Goal: Task Accomplishment & Management: Manage account settings

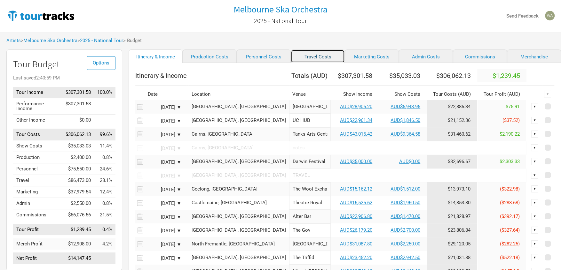
click at [311, 56] on link "Travel Costs" at bounding box center [318, 56] width 54 height 13
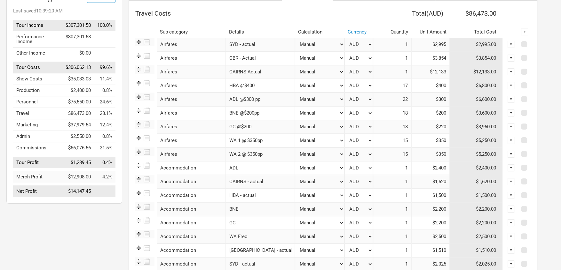
scroll to position [66, 0]
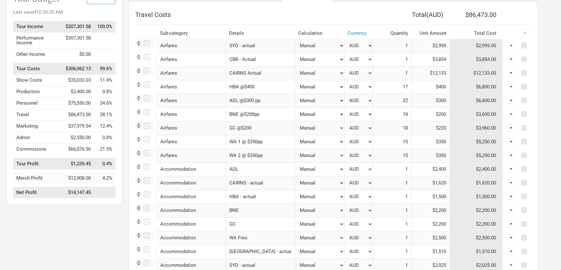
click at [513, 139] on div "▼" at bounding box center [510, 141] width 7 height 7
click at [510, 155] on div "▼" at bounding box center [510, 155] width 7 height 7
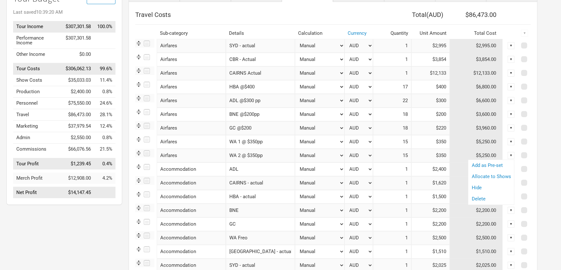
click at [510, 143] on div "▼" at bounding box center [510, 141] width 7 height 7
click at [507, 163] on link "Allocate to Shows" at bounding box center [490, 163] width 39 height 5
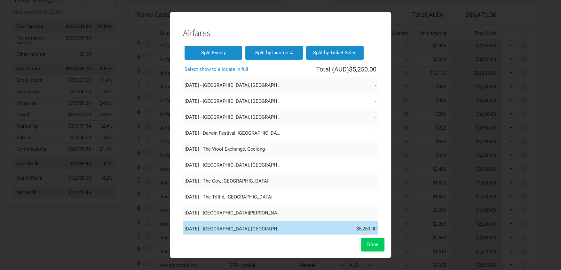
click at [375, 248] on button "Done" at bounding box center [372, 245] width 23 height 14
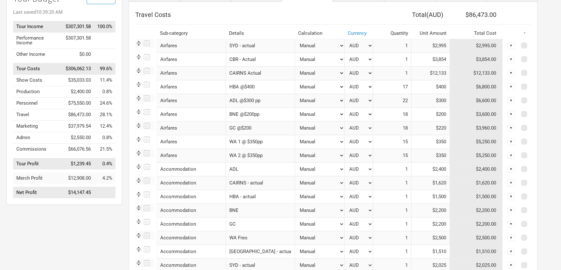
click at [510, 155] on div "▼" at bounding box center [510, 155] width 7 height 7
click at [492, 176] on link "Allocate to Shows" at bounding box center [490, 176] width 39 height 5
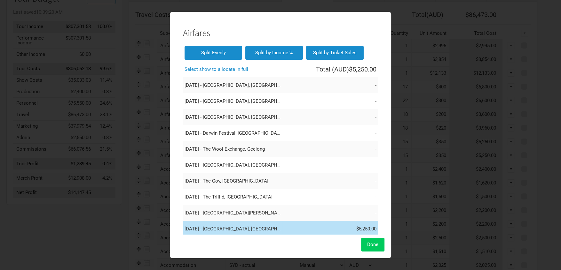
drag, startPoint x: 374, startPoint y: 242, endPoint x: 398, endPoint y: 219, distance: 33.2
click at [374, 242] on span "Done" at bounding box center [372, 245] width 11 height 6
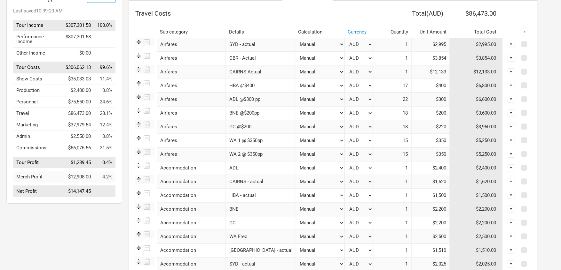
scroll to position [67, 0]
drag, startPoint x: 429, startPoint y: 141, endPoint x: 430, endPoint y: 157, distance: 16.3
drag, startPoint x: 432, startPoint y: 157, endPoint x: 445, endPoint y: 155, distance: 12.9
click at [445, 155] on input "$350" at bounding box center [430, 154] width 38 height 14
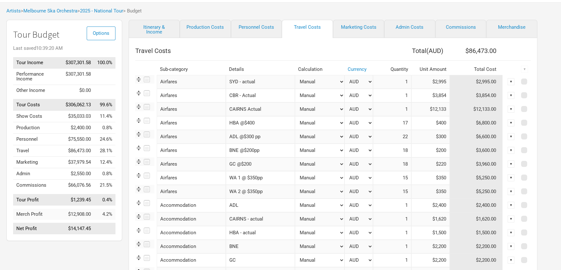
scroll to position [27, 0]
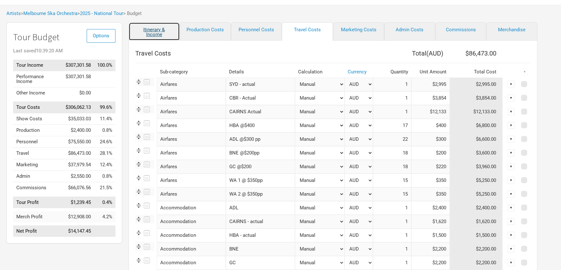
click at [152, 30] on link "Itinerary & Income" at bounding box center [153, 31] width 51 height 18
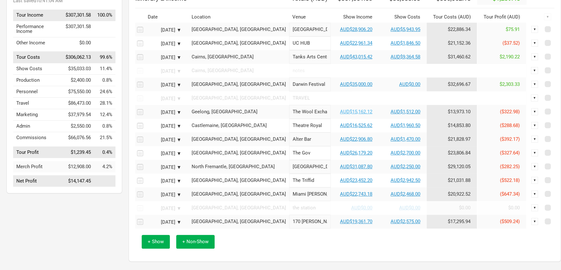
scroll to position [78, 0]
click at [340, 114] on link "AUD$15,162.12" at bounding box center [356, 112] width 32 height 6
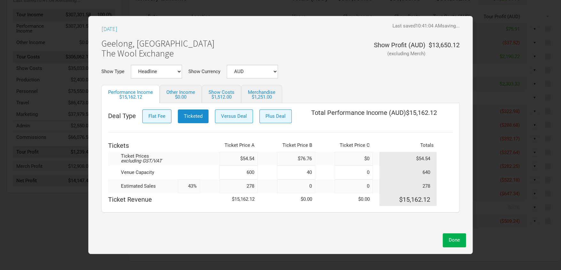
scroll to position [77, 0]
drag, startPoint x: 235, startPoint y: 185, endPoint x: 216, endPoint y: 184, distance: 18.9
click at [217, 184] on tr "Estimated Sales 43% 278 0 0 278" at bounding box center [280, 187] width 345 height 14
type input "300"
type input "47%"
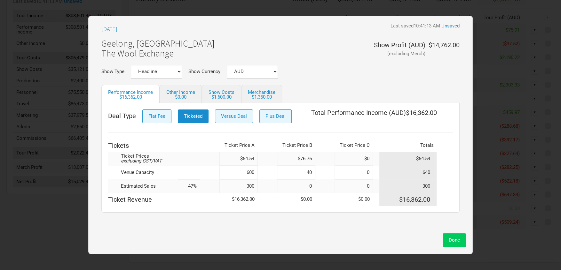
type input "300"
click at [454, 241] on span "Done" at bounding box center [453, 240] width 11 height 6
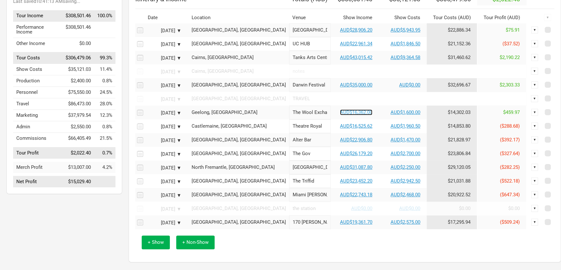
click at [340, 115] on link "AUD$16,362.00" at bounding box center [356, 113] width 32 height 6
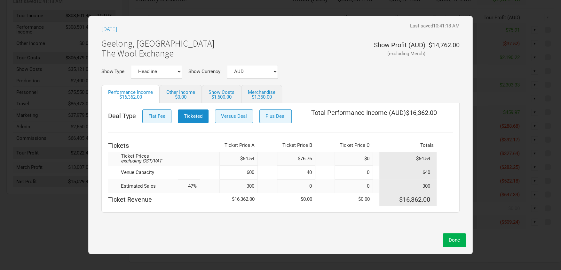
drag, startPoint x: 255, startPoint y: 187, endPoint x: 231, endPoint y: 186, distance: 23.7
click at [231, 186] on input "300" at bounding box center [238, 187] width 38 height 14
type input "3"
type input "0%"
type input "320"
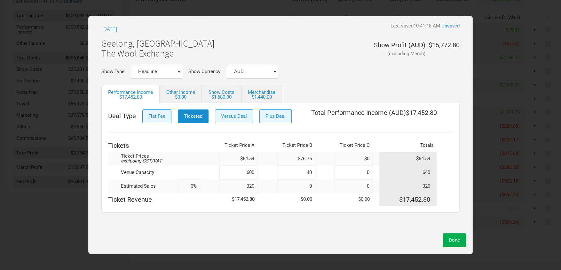
type input "50%"
drag, startPoint x: 257, startPoint y: 188, endPoint x: 205, endPoint y: 187, distance: 51.5
click at [205, 187] on tr "Estimated Sales 50% 320 0 0 320" at bounding box center [280, 187] width 345 height 14
type input "2"
type input "0%"
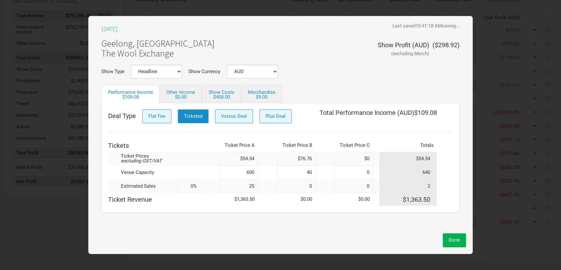
type input "250"
type input "39%"
type input "250"
click at [453, 238] on span "Done" at bounding box center [453, 240] width 11 height 6
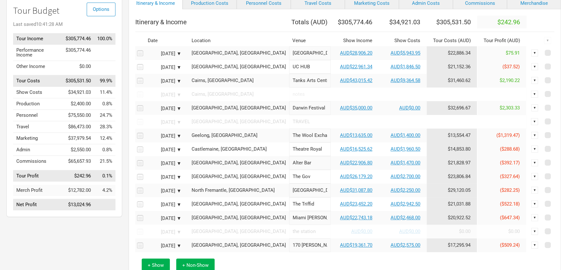
scroll to position [44, 0]
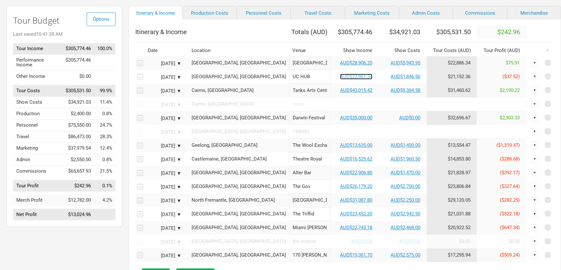
click at [340, 80] on link "AUD$22,961.34" at bounding box center [356, 77] width 32 height 6
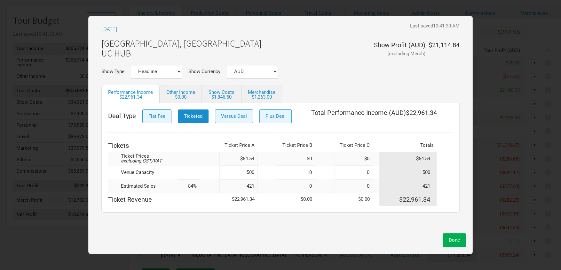
drag, startPoint x: 256, startPoint y: 188, endPoint x: 227, endPoint y: 168, distance: 34.5
click at [228, 187] on input "421" at bounding box center [238, 187] width 38 height 14
click at [457, 244] on button "Done" at bounding box center [453, 241] width 23 height 14
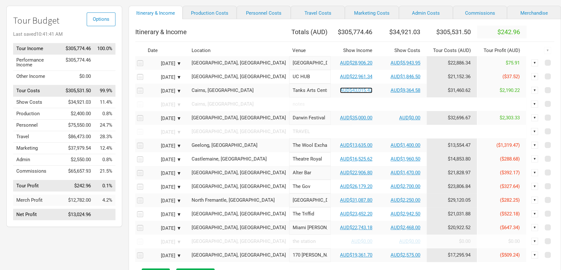
click at [343, 93] on link "AUD$43,015.42" at bounding box center [356, 91] width 32 height 6
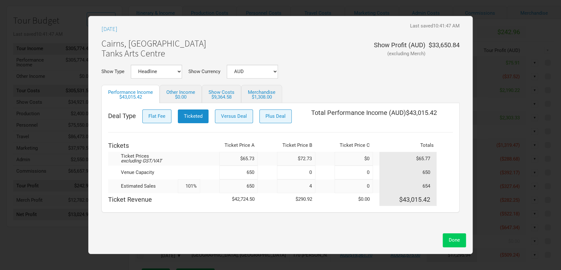
click at [456, 244] on button "Done" at bounding box center [453, 241] width 23 height 14
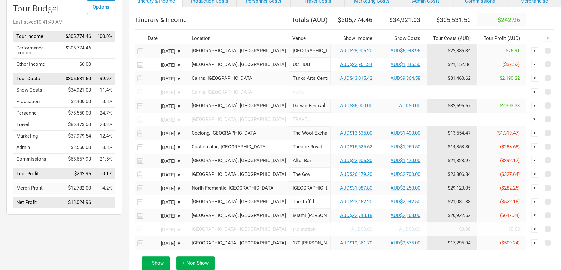
scroll to position [74, 0]
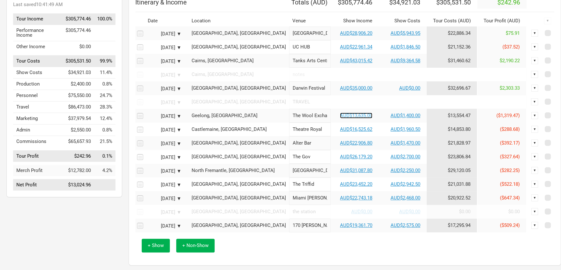
click at [340, 119] on link "AUD$13,635.00" at bounding box center [356, 116] width 32 height 6
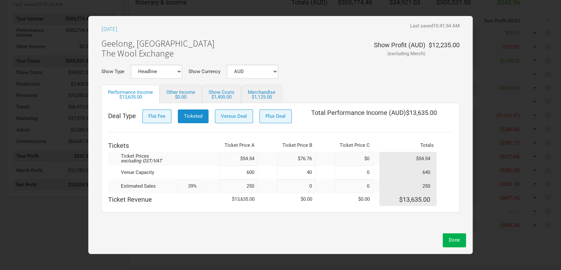
drag, startPoint x: 252, startPoint y: 186, endPoint x: 222, endPoint y: 182, distance: 30.2
click at [222, 182] on input "250" at bounding box center [238, 187] width 38 height 14
type input "3"
type input "0%"
type input "300"
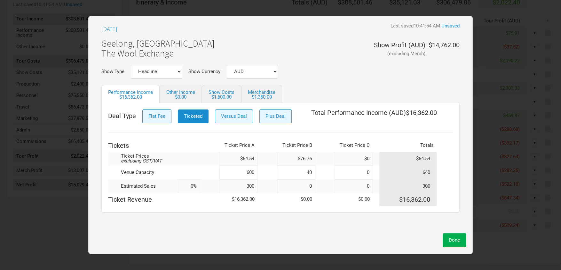
type input "47%"
click at [462, 242] on button "Done" at bounding box center [453, 241] width 23 height 14
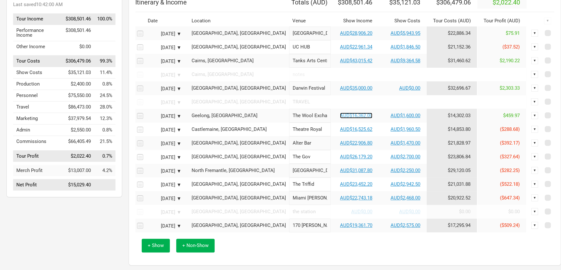
click at [343, 119] on link "AUD$16,362.00" at bounding box center [356, 116] width 32 height 6
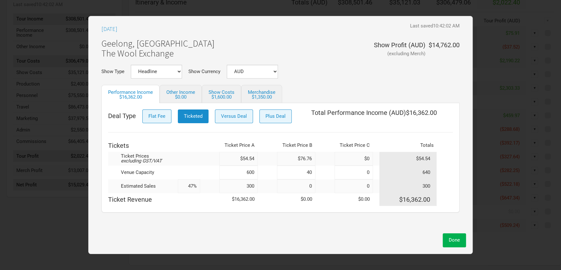
drag, startPoint x: 256, startPoint y: 186, endPoint x: 241, endPoint y: 187, distance: 14.7
click at [241, 187] on input "300" at bounding box center [238, 187] width 38 height 14
type input "255"
type input "40%"
type input "2"
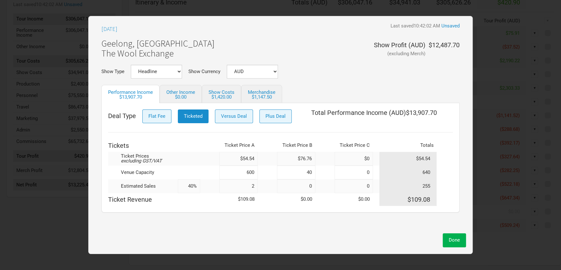
type input "0%"
type input "29"
type input "5%"
type input "290"
type input "45%"
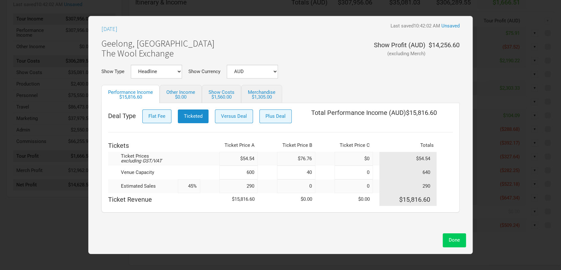
click at [455, 239] on span "Done" at bounding box center [453, 240] width 11 height 6
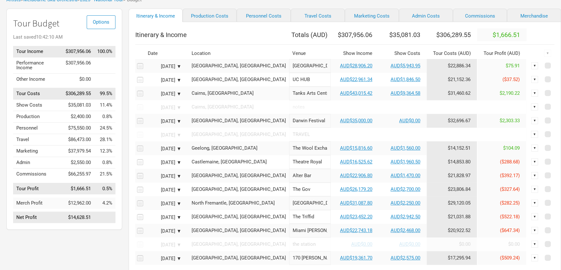
scroll to position [40, 0]
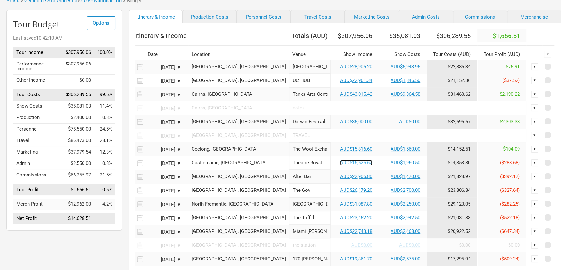
click at [340, 166] on link "AUD$16,525.62" at bounding box center [356, 163] width 32 height 6
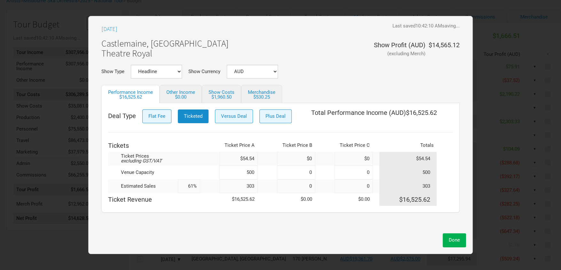
click at [257, 189] on input "303" at bounding box center [238, 187] width 38 height 14
type input "32"
type input "1%"
type input "320"
type input "64%"
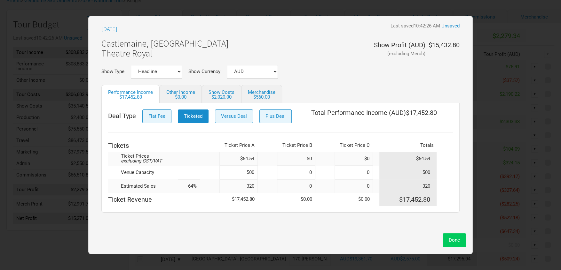
type input "320"
click at [454, 239] on span "Done" at bounding box center [453, 240] width 11 height 6
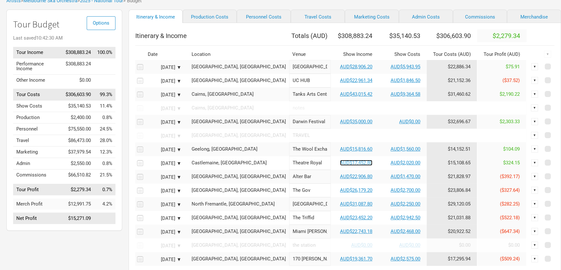
click at [340, 166] on link "AUD$17,452.80" at bounding box center [356, 163] width 32 height 6
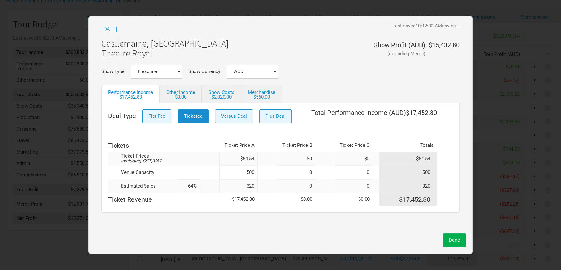
click at [253, 186] on input "320" at bounding box center [238, 187] width 38 height 14
type input "3"
type input "1%"
type input "310"
type input "62%"
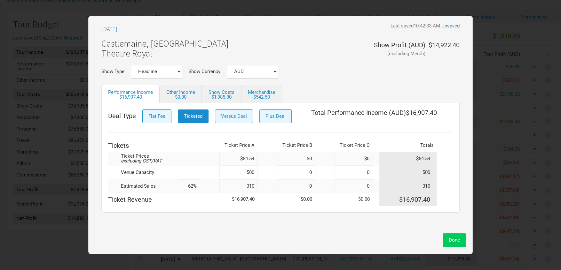
type input "310"
click at [456, 239] on span "Done" at bounding box center [453, 240] width 11 height 6
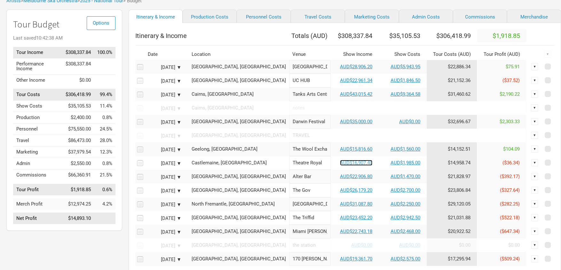
click at [340, 166] on link "AUD$16,907.40" at bounding box center [356, 163] width 32 height 6
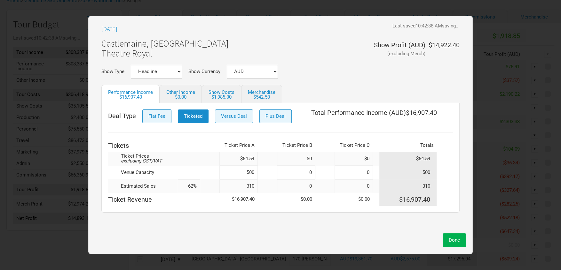
click at [257, 187] on input "310" at bounding box center [238, 187] width 38 height 14
type input "315"
type input "63%"
type input "315"
click at [454, 243] on span "Done" at bounding box center [453, 240] width 11 height 6
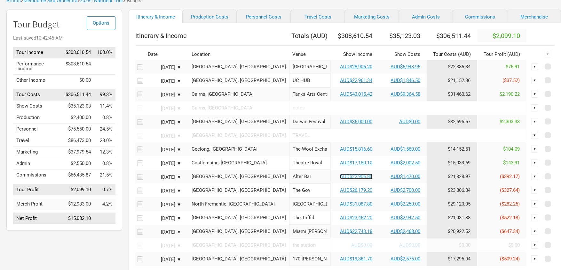
click at [340, 180] on link "AUD$22,906.80" at bounding box center [356, 177] width 32 height 6
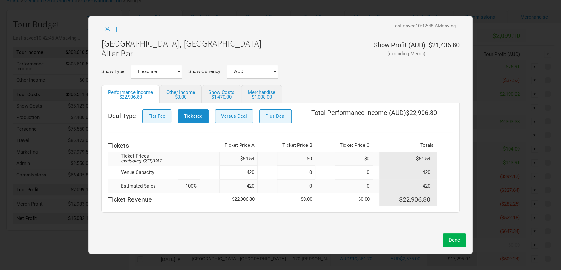
click at [254, 185] on input "420" at bounding box center [238, 187] width 38 height 14
click at [447, 236] on button "Done" at bounding box center [453, 241] width 23 height 14
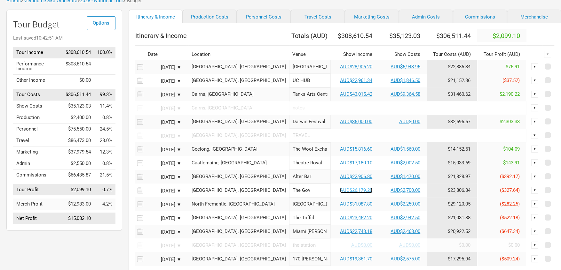
click at [340, 193] on link "AUD$26,179.20" at bounding box center [356, 191] width 32 height 6
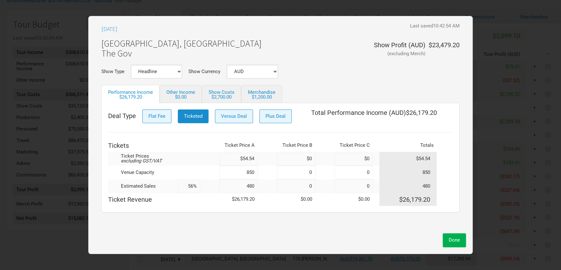
drag, startPoint x: 254, startPoint y: 186, endPoint x: 257, endPoint y: 192, distance: 6.9
click at [254, 186] on input "480" at bounding box center [238, 187] width 38 height 14
type input "4"
type input "0%"
type input "490"
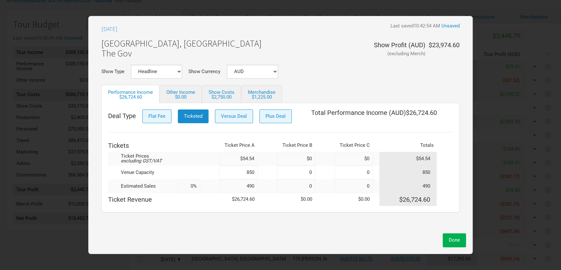
type input "58%"
type input "490"
click at [451, 239] on span "Done" at bounding box center [453, 240] width 11 height 6
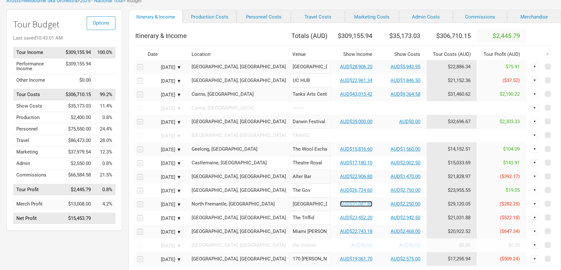
click at [340, 207] on link "AUD$31,087.80" at bounding box center [356, 204] width 32 height 6
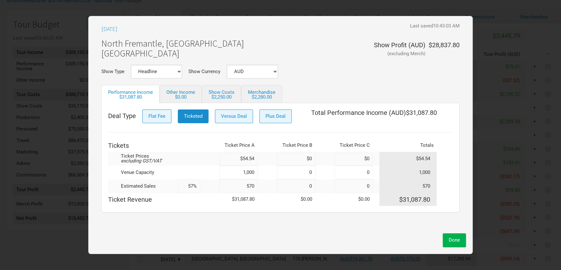
click at [255, 186] on input "570" at bounding box center [238, 187] width 38 height 14
type input "5"
type input "1%"
type input "510"
type input "51%"
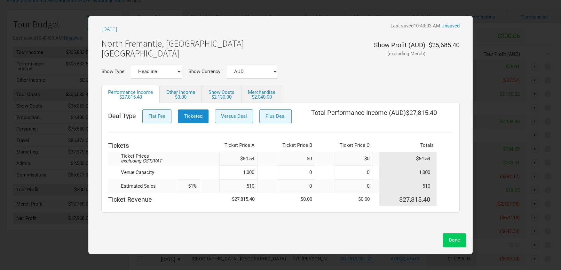
type input "510"
click at [453, 244] on button "Done" at bounding box center [453, 241] width 23 height 14
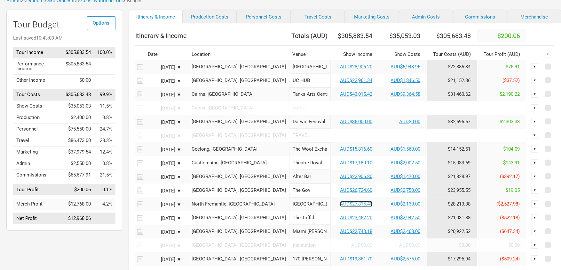
click at [340, 207] on link "AUD$27,815.40" at bounding box center [356, 204] width 32 height 6
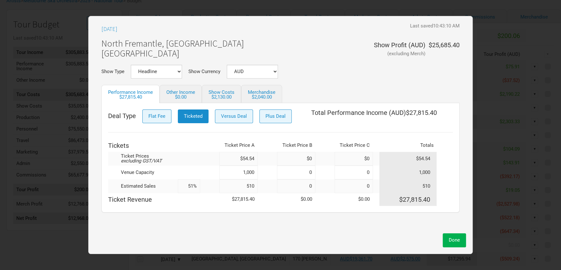
drag, startPoint x: 256, startPoint y: 186, endPoint x: 252, endPoint y: 195, distance: 10.0
click at [256, 186] on input "510" at bounding box center [238, 187] width 38 height 14
type input "5"
type input "1%"
type input "53"
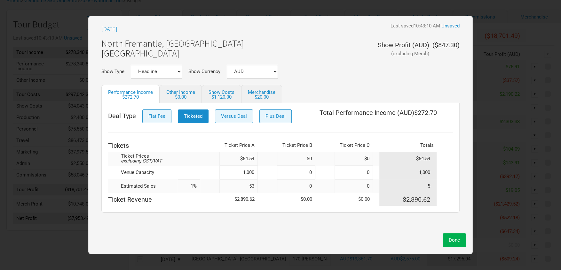
type input "5%"
type input "530"
type input "53%"
type input "5"
type input "1%"
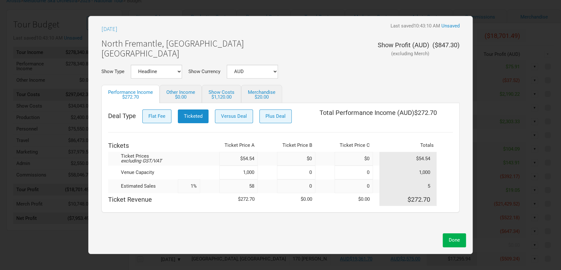
type input "580"
type input "58%"
type input "580"
click at [458, 243] on span "Done" at bounding box center [453, 240] width 11 height 6
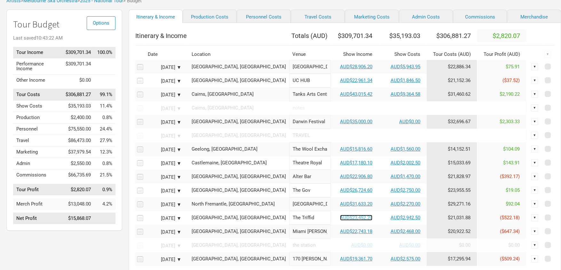
click at [340, 221] on link "AUD$23,452.20" at bounding box center [356, 218] width 32 height 6
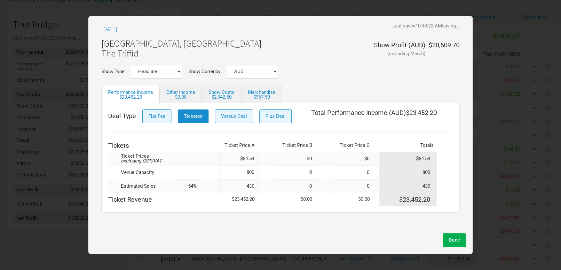
drag, startPoint x: 252, startPoint y: 187, endPoint x: 270, endPoint y: 189, distance: 17.7
click at [253, 187] on input "430" at bounding box center [238, 187] width 38 height 14
type input "4"
type input "1%"
type input "41"
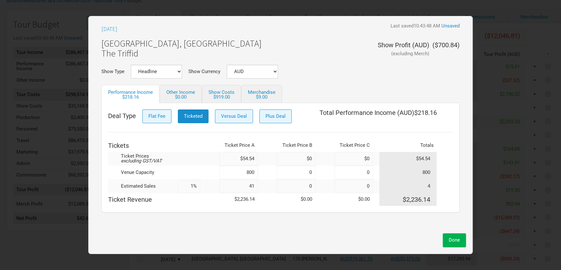
type input "5%"
type input "410"
type input "51%"
type input "4"
type input "1%"
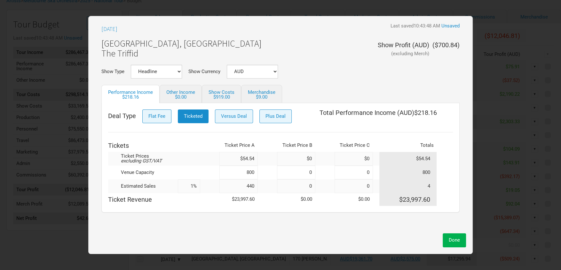
type input "440"
type input "55%"
click at [452, 240] on span "Done" at bounding box center [453, 240] width 11 height 6
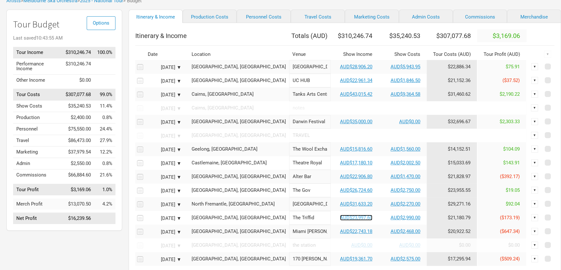
click at [340, 221] on link "AUD$23,997.60" at bounding box center [356, 218] width 32 height 6
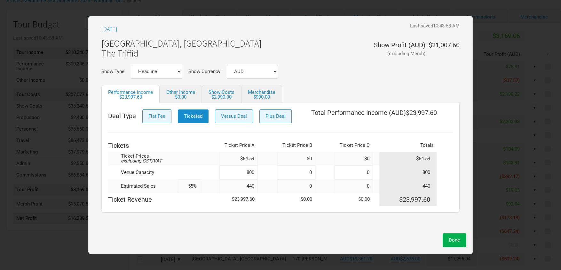
click at [255, 185] on input "440" at bounding box center [238, 187] width 38 height 14
type input "450"
type input "56%"
type input "450"
click at [457, 241] on span "Done" at bounding box center [453, 240] width 11 height 6
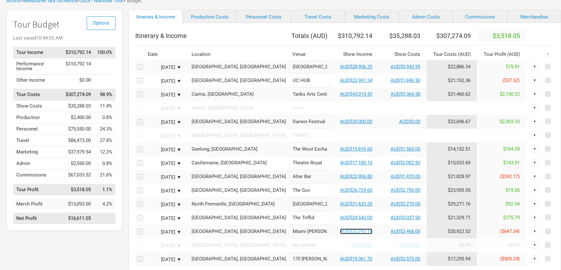
click at [340, 235] on link "AUD$22,743.18" at bounding box center [356, 232] width 32 height 6
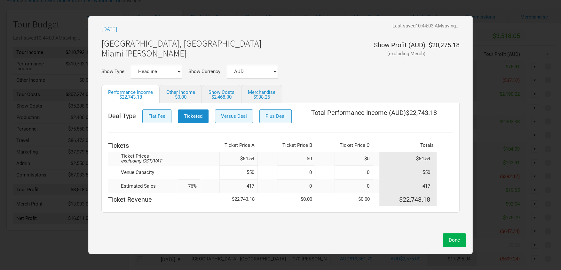
click at [255, 184] on input "417" at bounding box center [238, 187] width 38 height 14
type input "4"
type input "1%"
type input "427"
type input "8%"
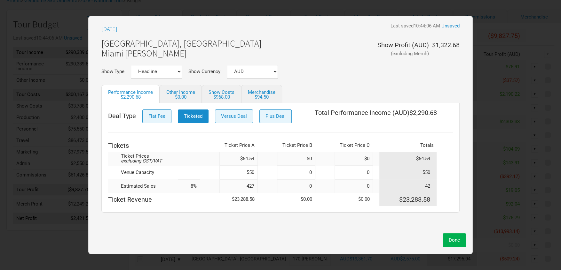
type input "427"
type input "78%"
click at [458, 237] on button "Done" at bounding box center [453, 241] width 23 height 14
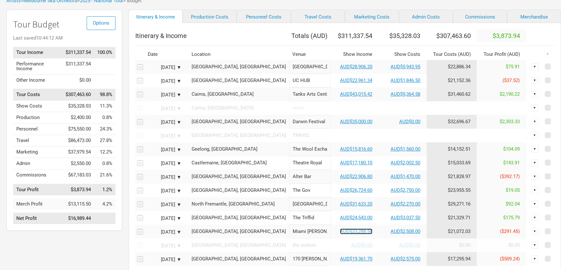
click at [340, 235] on link "AUD$23,288.58" at bounding box center [356, 232] width 32 height 6
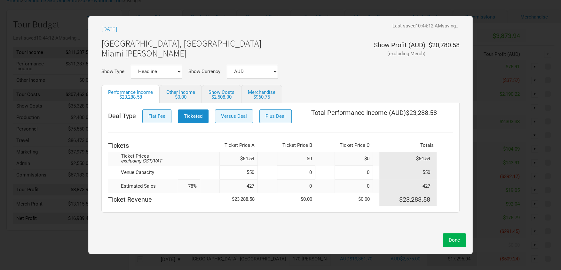
drag, startPoint x: 259, startPoint y: 185, endPoint x: 256, endPoint y: 189, distance: 5.5
click at [258, 186] on td at bounding box center [267, 187] width 19 height 14
click at [255, 189] on input "427" at bounding box center [238, 187] width 38 height 14
type input "4"
type input "1%"
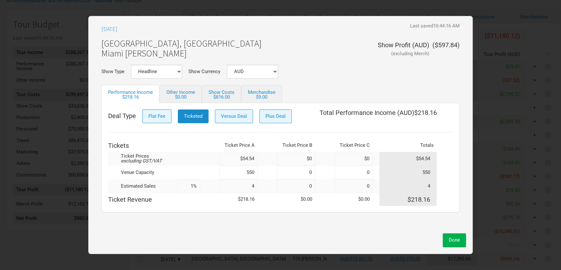
type input "43"
type input "8%"
type input "435"
type input "79%"
click at [451, 237] on button "Done" at bounding box center [453, 241] width 23 height 14
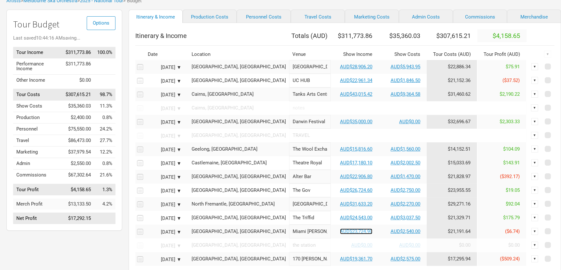
click at [340, 234] on link "AUD$23,724.90" at bounding box center [356, 232] width 32 height 6
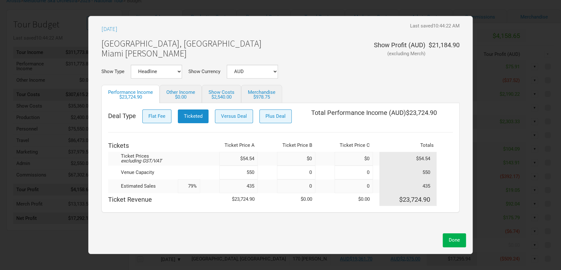
drag, startPoint x: 255, startPoint y: 186, endPoint x: 255, endPoint y: 199, distance: 13.1
click at [254, 190] on input "435" at bounding box center [238, 187] width 38 height 14
type input "43"
type input "8%"
type input "440"
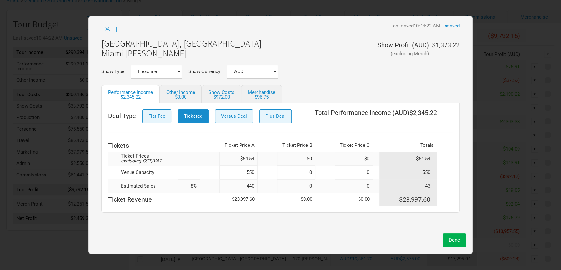
type input "80%"
type input "440"
click at [456, 242] on span "Done" at bounding box center [453, 240] width 11 height 6
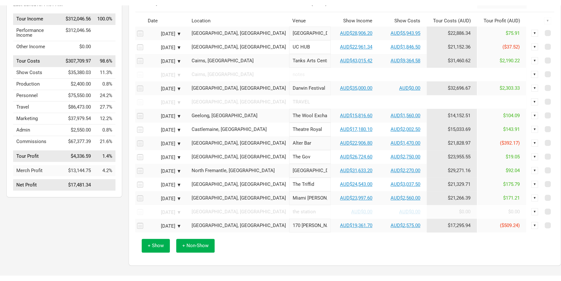
scroll to position [81, 0]
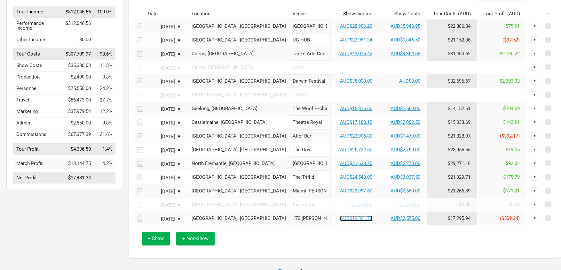
click at [340, 221] on link "AUD$19,361.70" at bounding box center [356, 219] width 32 height 6
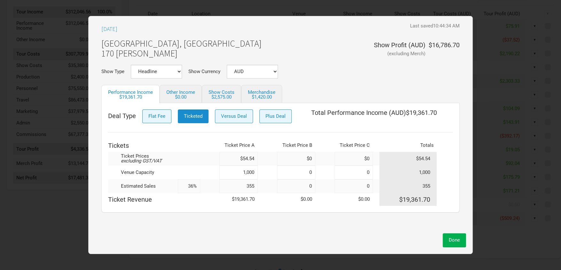
click at [253, 187] on input "355" at bounding box center [238, 187] width 38 height 14
type input "3"
type input "0%"
type input "375"
type input "38%"
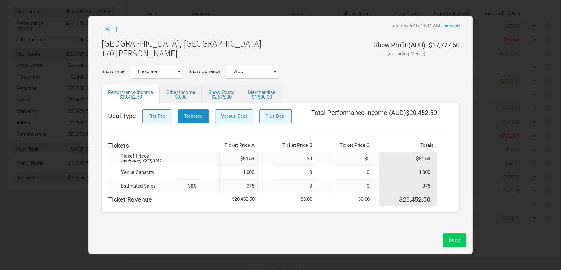
type input "375"
click at [460, 242] on button "Done" at bounding box center [453, 241] width 23 height 14
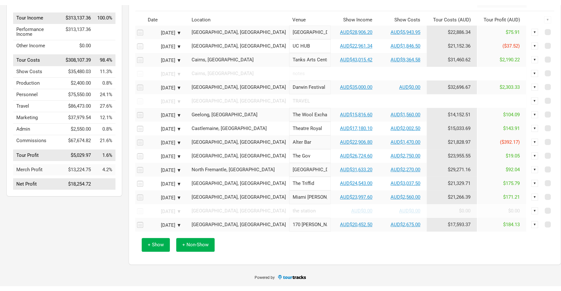
scroll to position [74, 0]
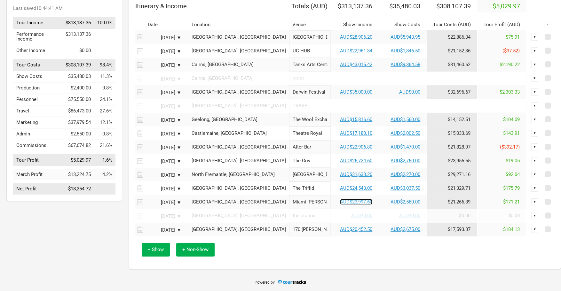
click at [340, 203] on link "AUD$23,997.60" at bounding box center [356, 202] width 32 height 6
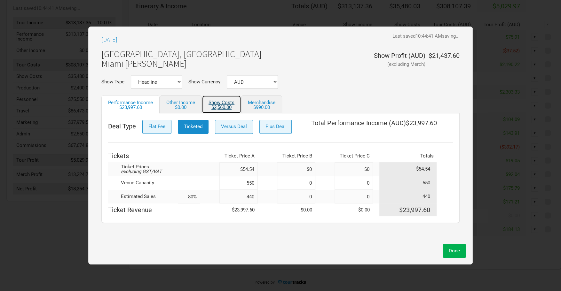
click at [231, 108] on div "$2,560.00" at bounding box center [221, 107] width 26 height 5
select select "Show Tickets"
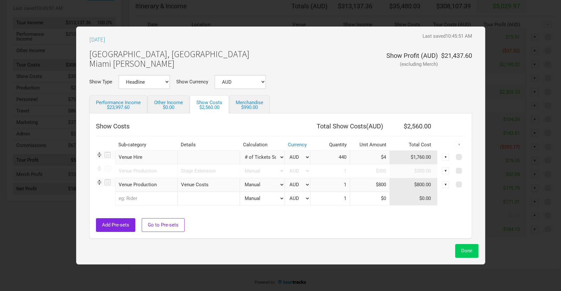
click at [461, 252] on span "Done" at bounding box center [466, 251] width 11 height 6
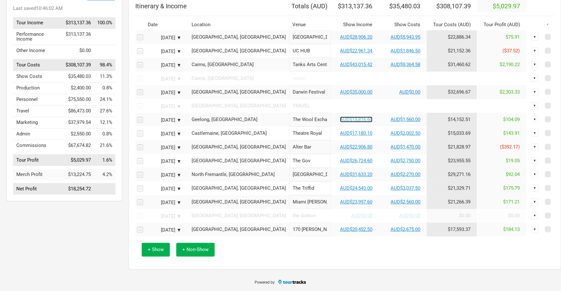
click at [340, 119] on link "AUD$15,816.60" at bounding box center [356, 120] width 32 height 6
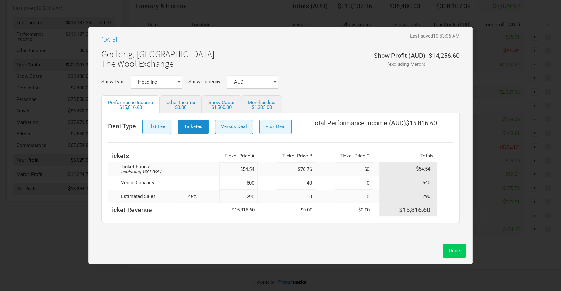
click at [459, 250] on span "Done" at bounding box center [453, 251] width 11 height 6
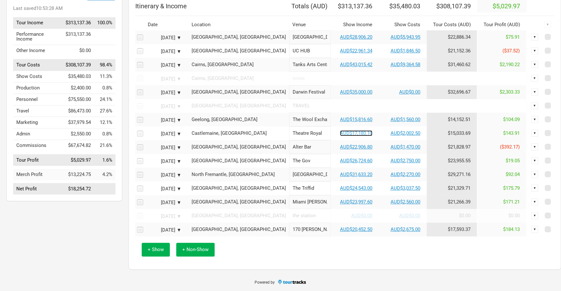
click at [340, 134] on link "AUD$17,180.10" at bounding box center [356, 133] width 32 height 6
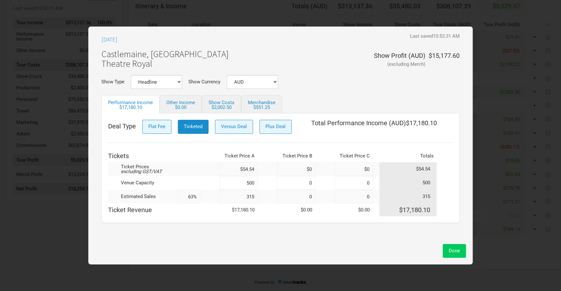
click at [449, 250] on span "Done" at bounding box center [453, 251] width 11 height 6
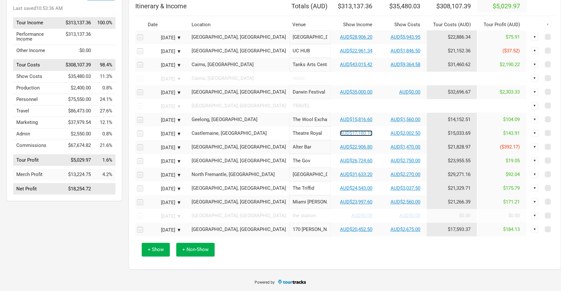
click at [340, 134] on link "AUD$17,180.10" at bounding box center [356, 133] width 32 height 6
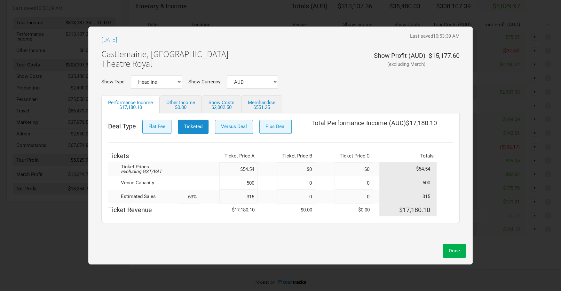
click at [256, 196] on input "315" at bounding box center [238, 197] width 38 height 14
type input "310"
type input "62%"
type input "310"
click at [451, 248] on button "Done" at bounding box center [453, 251] width 23 height 14
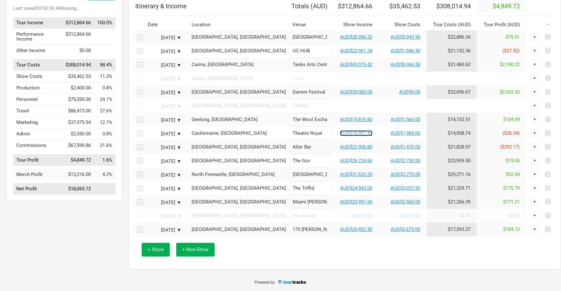
click at [347, 134] on link "AUD$16,907.40" at bounding box center [356, 133] width 32 height 6
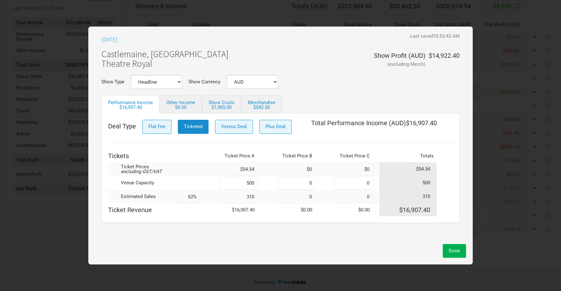
click at [255, 198] on input "310" at bounding box center [238, 197] width 38 height 14
type input "31"
type input "6%"
type input "312"
type input "62%"
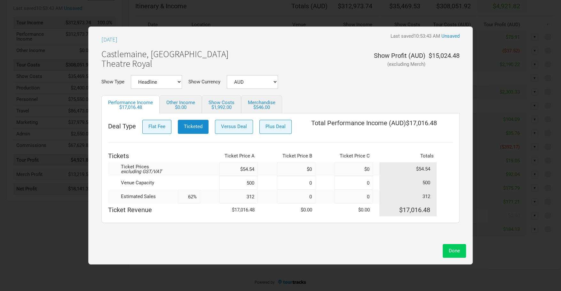
click at [460, 251] on button "Done" at bounding box center [453, 251] width 23 height 14
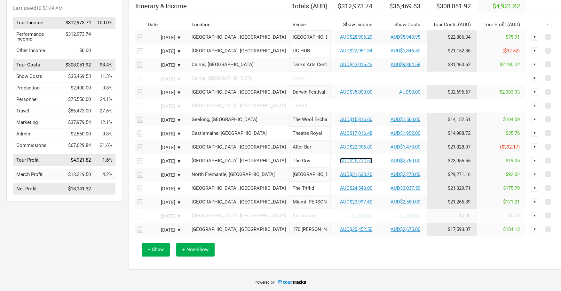
click at [340, 161] on link "AUD$26,724.60" at bounding box center [356, 161] width 32 height 6
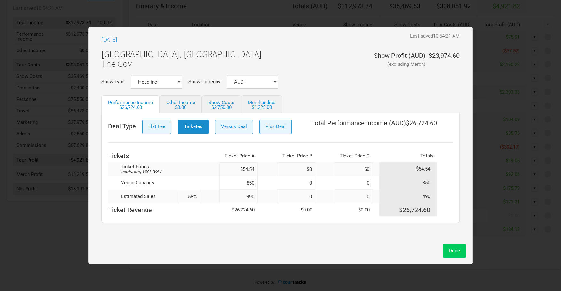
click at [451, 250] on span "Done" at bounding box center [453, 251] width 11 height 6
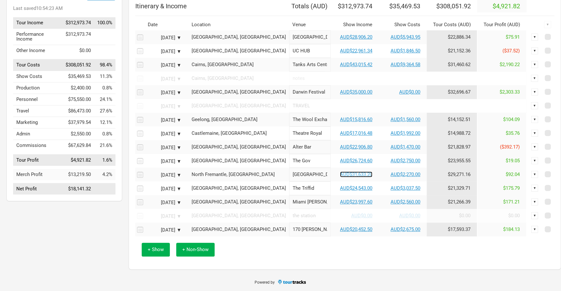
click at [340, 175] on link "AUD$31,633.20" at bounding box center [356, 175] width 32 height 6
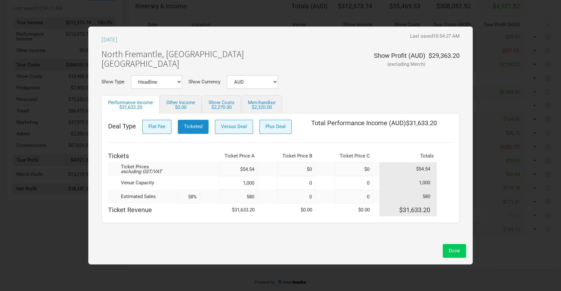
click at [453, 250] on button "Done" at bounding box center [453, 251] width 23 height 14
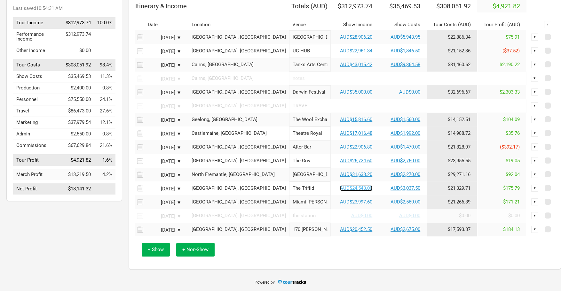
click at [340, 188] on link "AUD$24,543.00" at bounding box center [356, 188] width 32 height 6
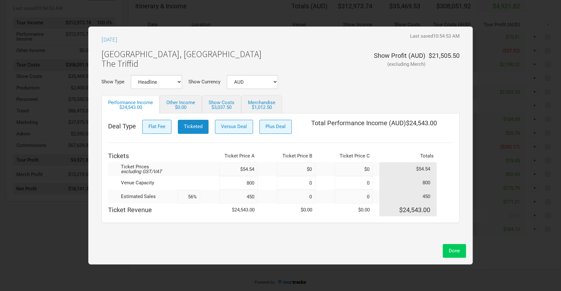
click at [455, 256] on button "Done" at bounding box center [453, 251] width 23 height 14
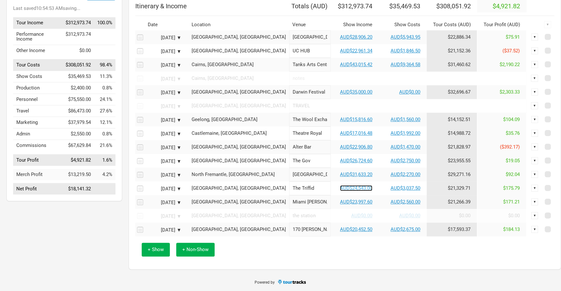
click at [340, 188] on link "AUD$24,543.00" at bounding box center [356, 188] width 32 height 6
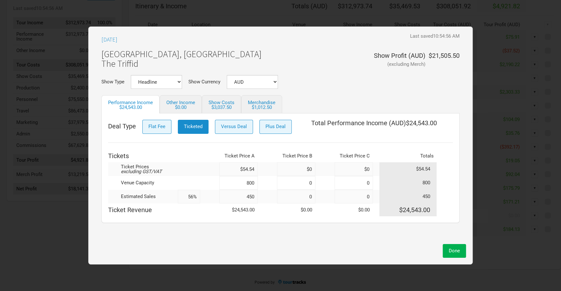
drag, startPoint x: 255, startPoint y: 195, endPoint x: 228, endPoint y: 196, distance: 27.5
click at [228, 196] on input "450" at bounding box center [238, 197] width 38 height 14
type input "440"
type input "55%"
click at [451, 252] on span "Done" at bounding box center [453, 251] width 11 height 6
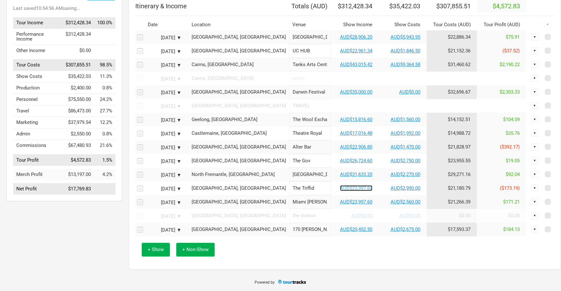
click at [340, 191] on link "AUD$23,997.60" at bounding box center [356, 188] width 32 height 6
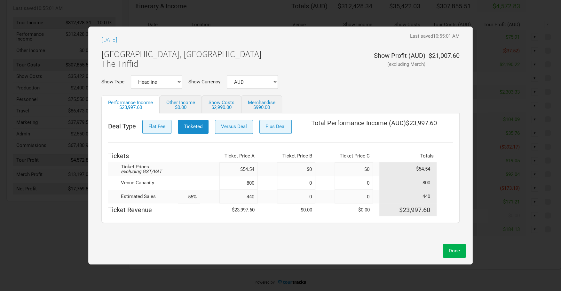
click at [255, 197] on input "440" at bounding box center [238, 197] width 38 height 14
type input "445"
type input "56%"
click at [452, 248] on span "Done" at bounding box center [453, 251] width 11 height 6
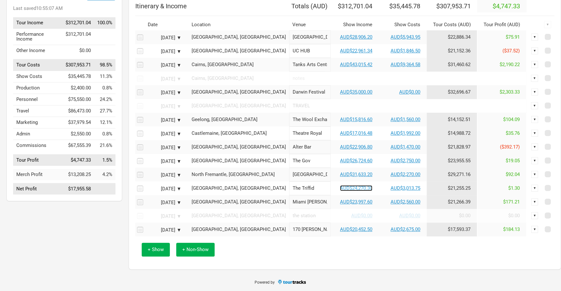
click at [340, 188] on link "AUD$24,270.30" at bounding box center [356, 188] width 32 height 6
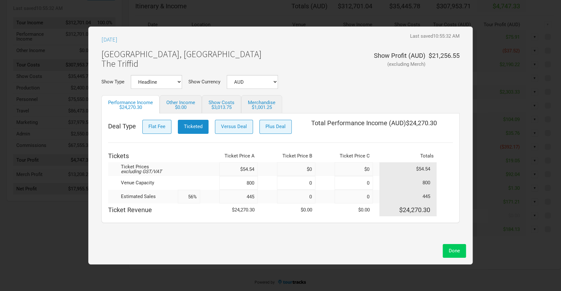
click at [457, 251] on span "Done" at bounding box center [453, 251] width 11 height 6
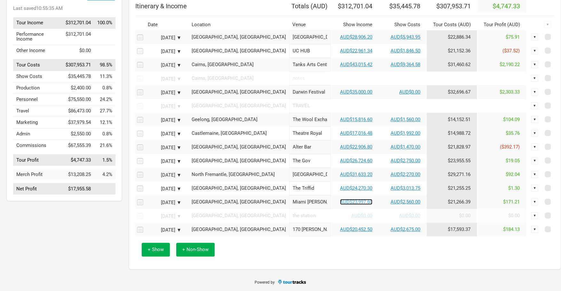
click at [340, 202] on link "AUD$23,997.60" at bounding box center [356, 202] width 32 height 6
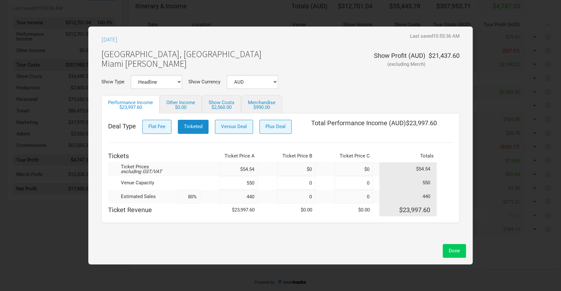
click at [458, 252] on span "Done" at bounding box center [453, 251] width 11 height 6
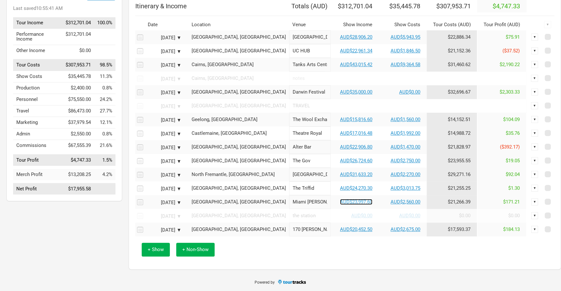
click at [345, 202] on link "AUD$23,997.60" at bounding box center [356, 202] width 32 height 6
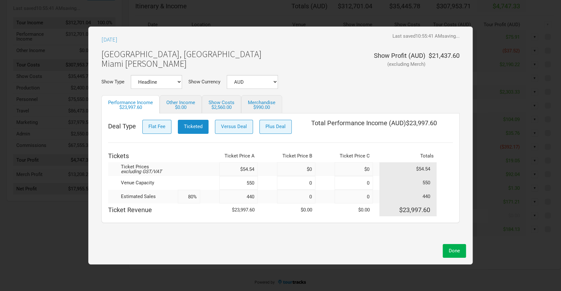
drag, startPoint x: 257, startPoint y: 197, endPoint x: 202, endPoint y: 193, distance: 54.4
click at [202, 193] on tr "Estimated Sales 80% 440 0 0 440" at bounding box center [280, 197] width 345 height 14
type input "4,330"
type input "787%"
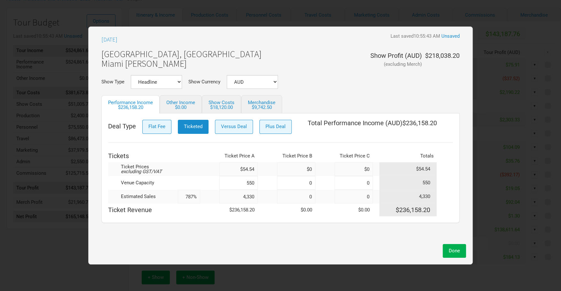
scroll to position [39, 0]
type input "4"
type input "0%"
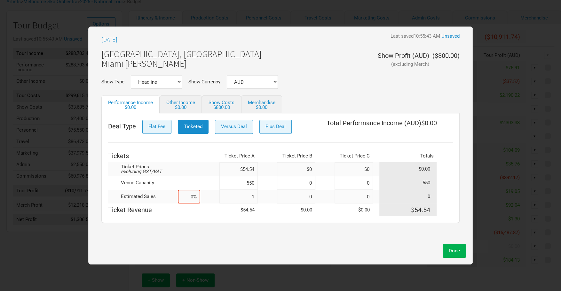
type input "13"
type input "2%"
type input "1"
type input "430"
type input "78%"
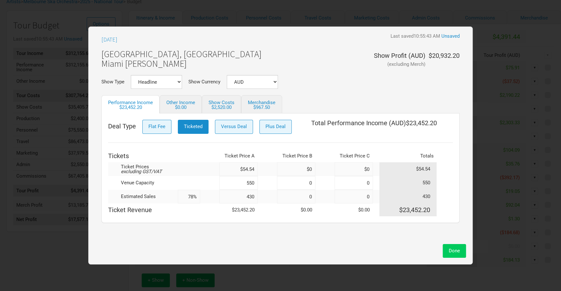
type input "430"
click at [453, 252] on span "Done" at bounding box center [453, 251] width 11 height 6
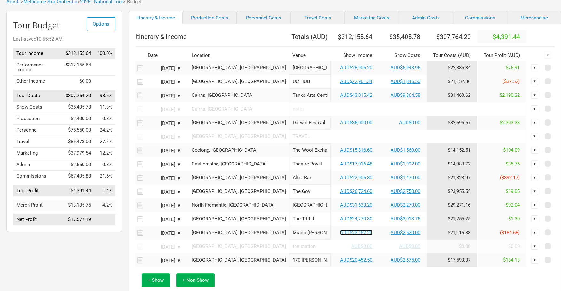
click at [340, 236] on link "AUD$23,452.20" at bounding box center [356, 233] width 32 height 6
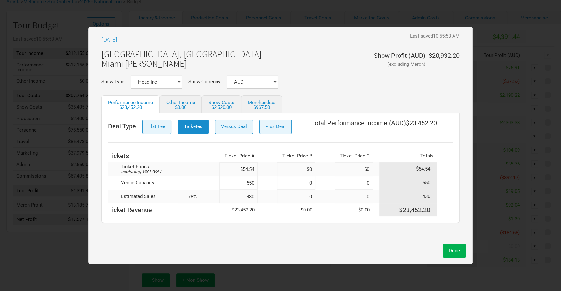
click at [257, 197] on input "430" at bounding box center [238, 197] width 38 height 14
type input "43"
type input "8%"
type input "435"
type input "79%"
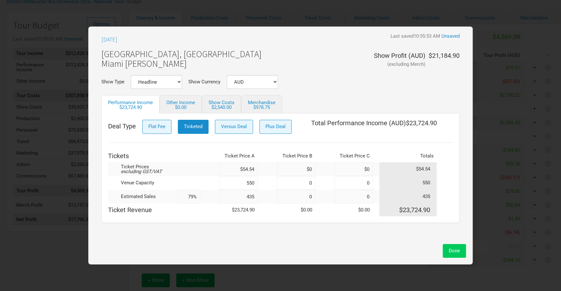
click at [451, 251] on span "Done" at bounding box center [453, 251] width 11 height 6
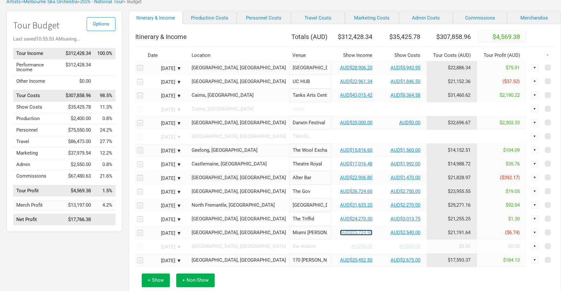
click at [340, 235] on link "AUD$23,724.90" at bounding box center [356, 233] width 32 height 6
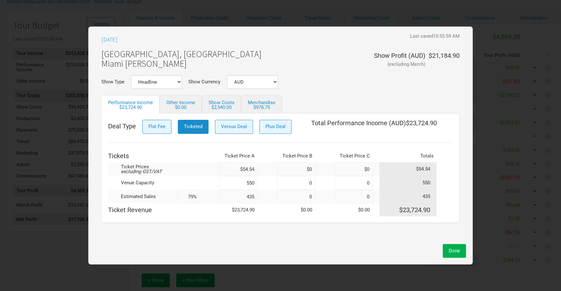
click at [256, 196] on input "435" at bounding box center [238, 197] width 38 height 14
type input "43"
type input "8%"
type input "436"
type input "79%"
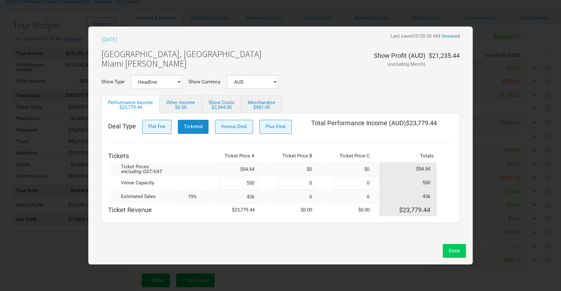
type input "436"
click at [455, 250] on span "Done" at bounding box center [453, 251] width 11 height 6
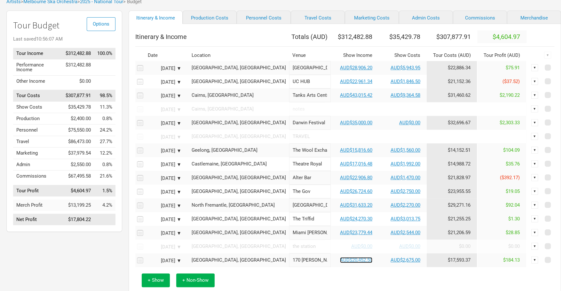
click at [340, 263] on link "AUD$20,452.50" at bounding box center [356, 260] width 32 height 6
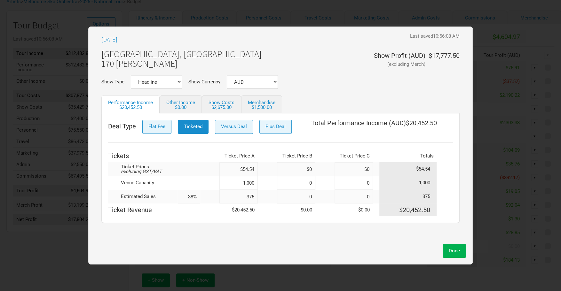
drag, startPoint x: 256, startPoint y: 196, endPoint x: 256, endPoint y: 202, distance: 5.8
click at [255, 197] on input "375" at bounding box center [238, 197] width 38 height 14
type input "37"
type input "4%"
type input "370"
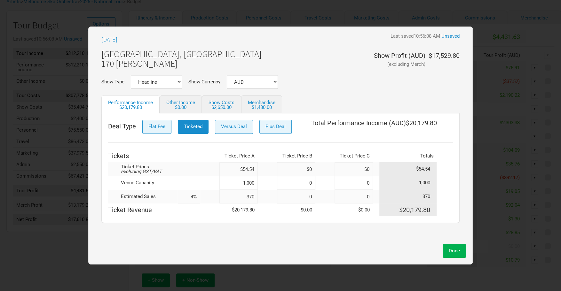
type input "37%"
type input "370"
click at [457, 250] on span "Done" at bounding box center [453, 251] width 11 height 6
